Goal: Communication & Community: Answer question/provide support

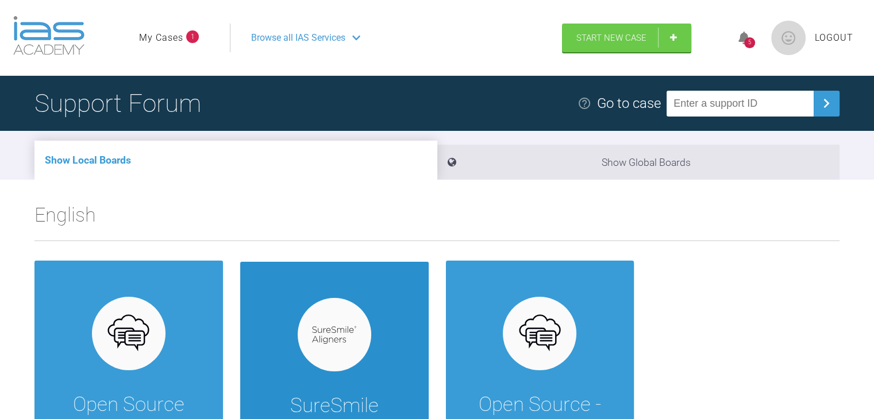
click at [343, 295] on div "SureSmile Support Ortho forum for SureSmile Aligner cases by Dentsply Sirona." at bounding box center [334, 403] width 188 height 283
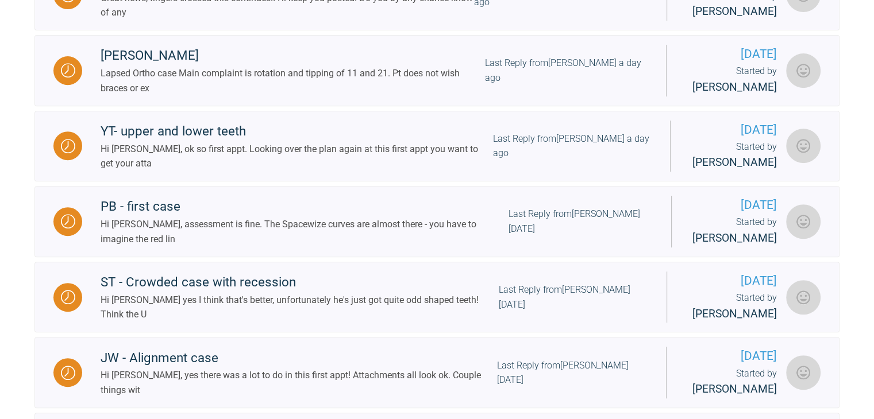
scroll to position [495, 0]
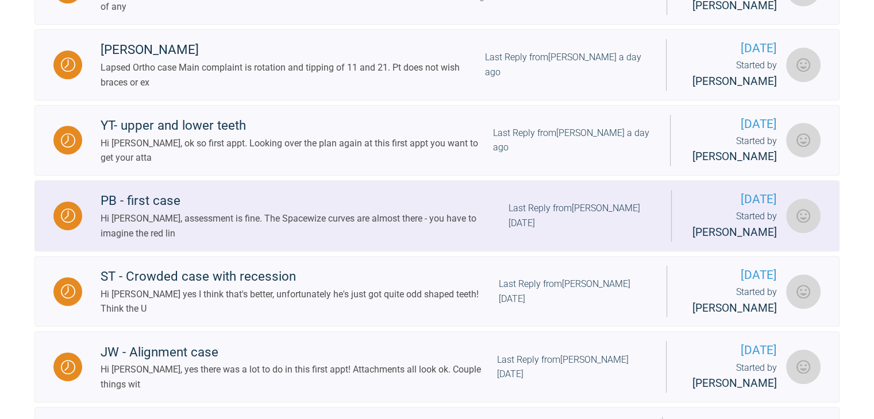
click at [317, 215] on div "Hi [PERSON_NAME], assessment is fine. The Spacewize curves are almost there - y…" at bounding box center [305, 225] width 408 height 29
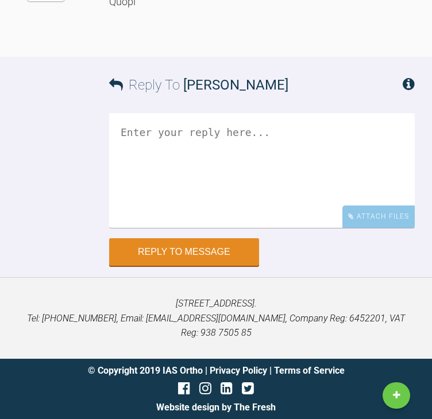
scroll to position [6896, 0]
click at [176, 228] on textarea at bounding box center [262, 170] width 306 height 115
click at [176, 228] on textarea "Hi [PERSON_NAME], That" at bounding box center [262, 170] width 306 height 115
click at [154, 228] on textarea "Hi [PERSON_NAME], That" at bounding box center [262, 170] width 306 height 115
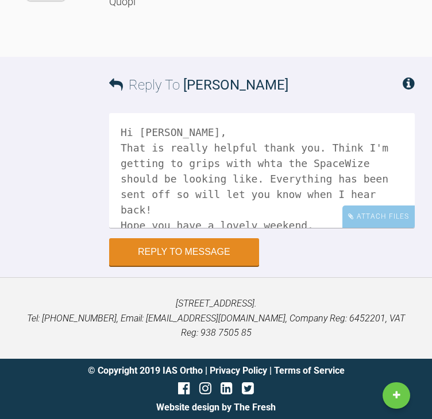
click at [255, 228] on textarea "Hi [PERSON_NAME], That is really helpful thank you. Think I'm getting to grips …" at bounding box center [262, 170] width 306 height 115
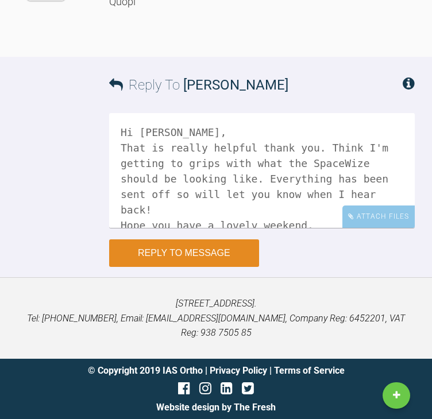
type textarea "Hi [PERSON_NAME], That is really helpful thank you. Think I'm getting to grips …"
click at [164, 267] on button "Reply to Message" at bounding box center [184, 254] width 150 height 28
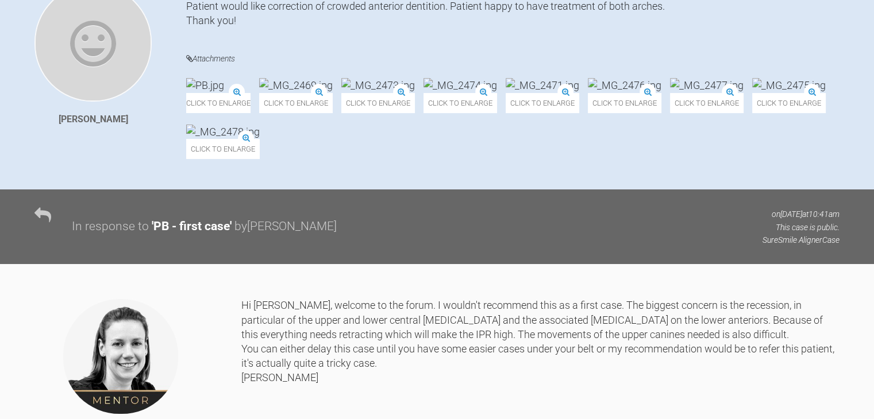
scroll to position [0, 0]
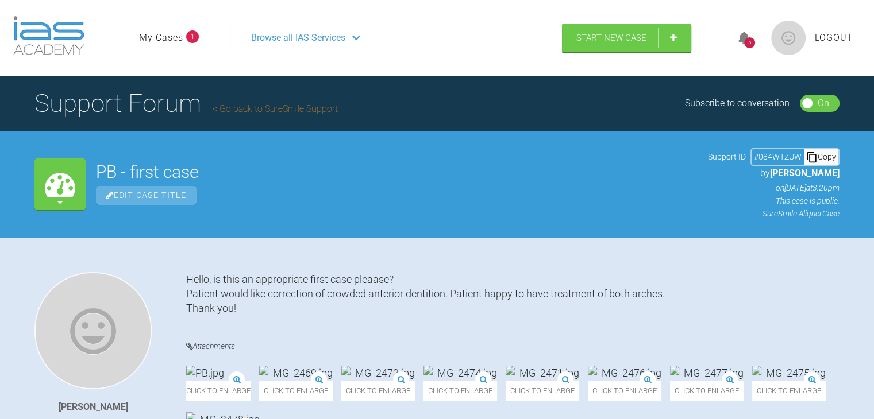
click at [262, 104] on link "Go back to SureSmile Support" at bounding box center [275, 108] width 125 height 11
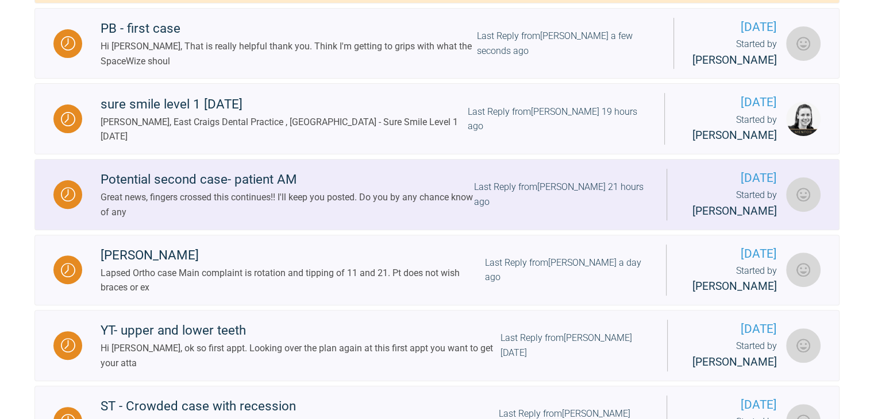
scroll to position [365, 0]
click at [257, 169] on div "Potential second case- patient AM" at bounding box center [287, 179] width 373 height 21
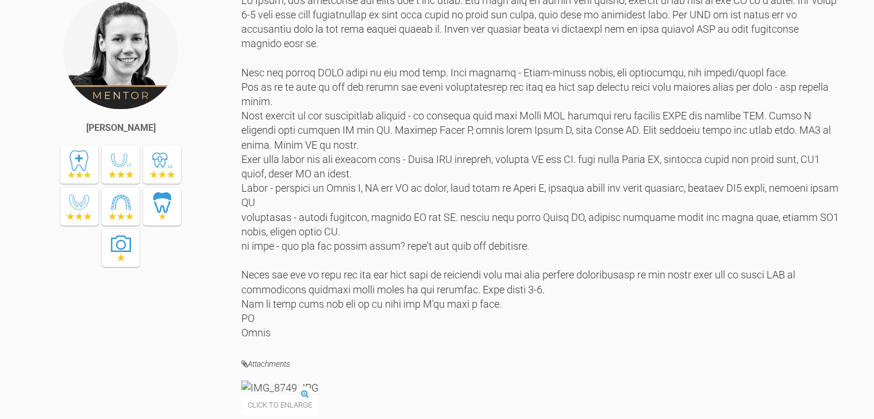
scroll to position [726, 0]
click at [712, 278] on div at bounding box center [540, 166] width 598 height 347
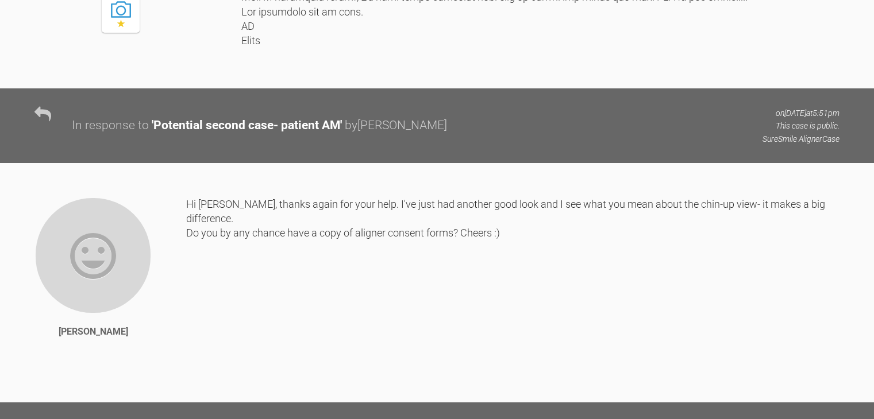
scroll to position [4215, 0]
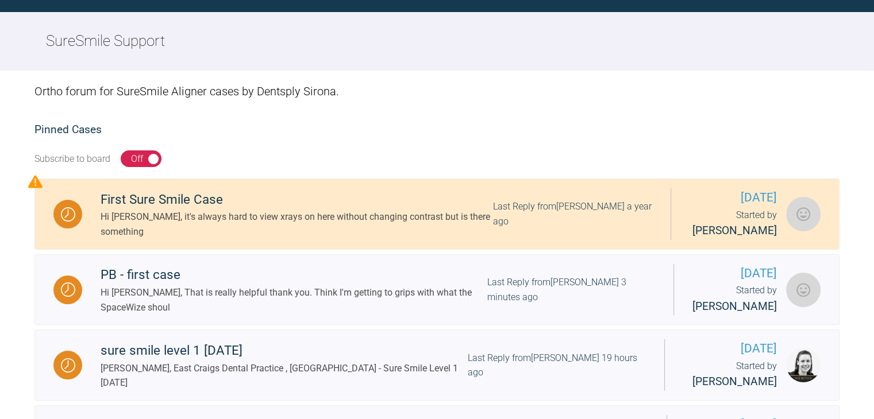
scroll to position [1104, 0]
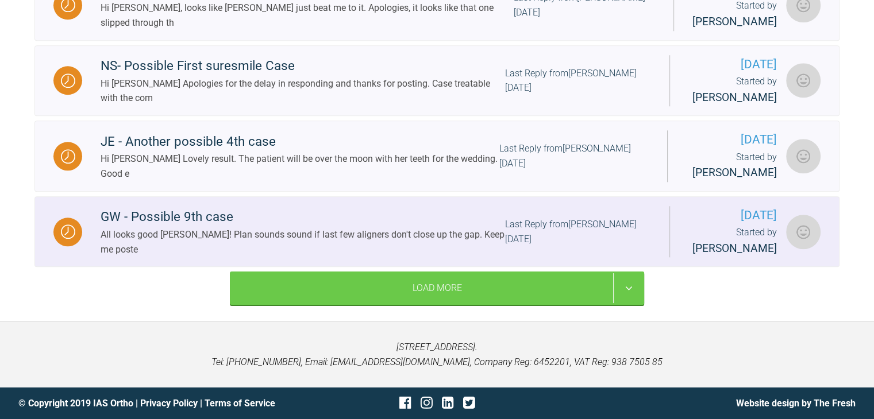
click at [204, 214] on div "GW - Possible 9th case" at bounding box center [303, 217] width 404 height 21
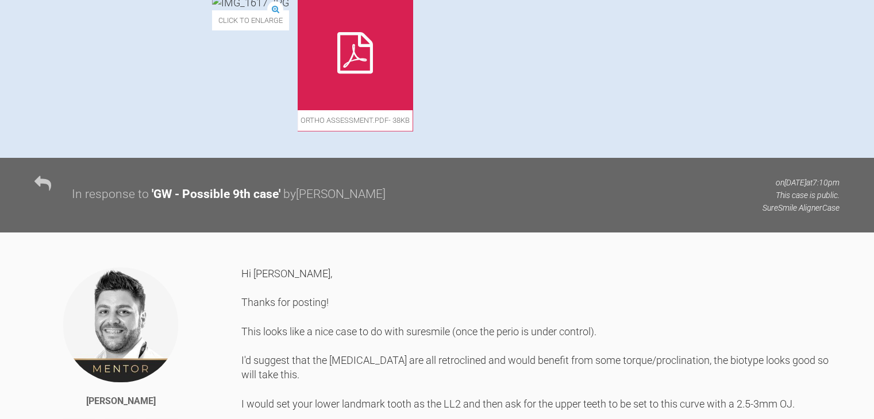
scroll to position [558, 0]
